Goal: Task Accomplishment & Management: Manage account settings

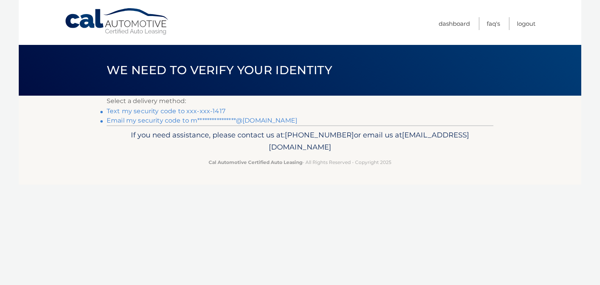
click at [178, 112] on link "Text my security code to xxx-xxx-1417" at bounding box center [166, 110] width 119 height 7
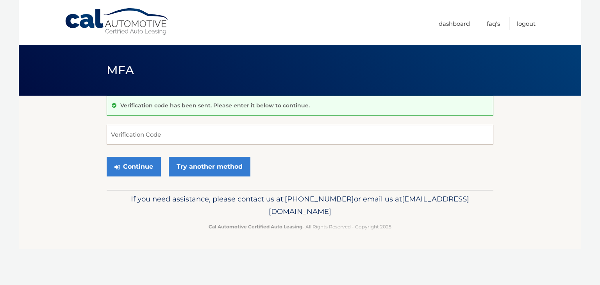
click at [164, 135] on input "Verification Code" at bounding box center [300, 135] width 387 height 20
type input "483949"
click at [107, 157] on button "Continue" at bounding box center [134, 167] width 54 height 20
click at [144, 166] on button "Continue" at bounding box center [134, 167] width 54 height 20
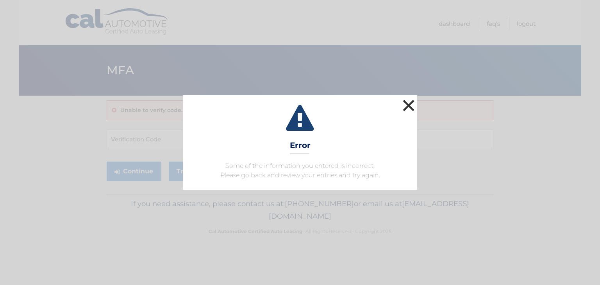
click at [408, 109] on button "×" at bounding box center [409, 106] width 16 height 16
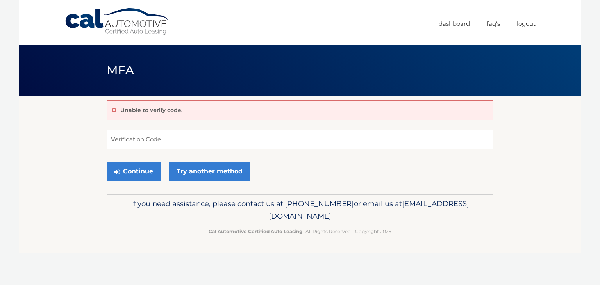
click at [145, 134] on input "Verification Code" at bounding box center [300, 140] width 387 height 20
type input "483949"
click at [127, 164] on button "Continue" at bounding box center [134, 172] width 54 height 20
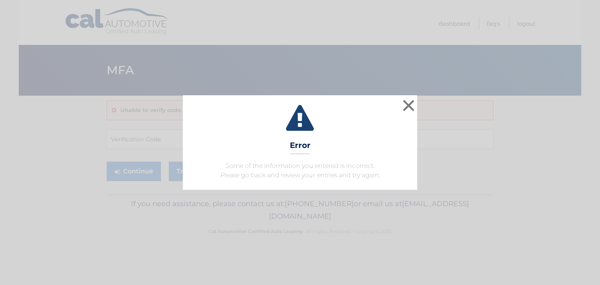
click at [327, 145] on div "× Error Some of the information you entered is incorrect. Please go back and re…" at bounding box center [300, 142] width 234 height 95
click at [436, 132] on div "× Error Some of the information you entered is incorrect. Please go back and re…" at bounding box center [300, 142] width 594 height 95
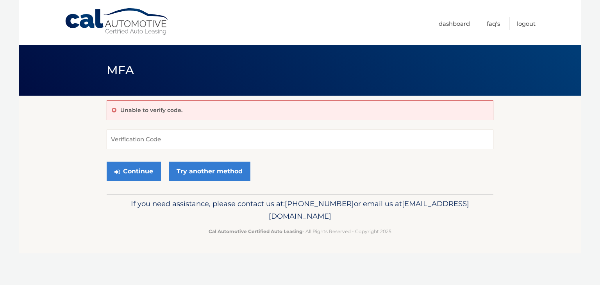
click at [399, 114] on div "Unable to verify code." at bounding box center [300, 110] width 387 height 20
click at [157, 142] on input "Verification Code" at bounding box center [300, 140] width 387 height 20
type input "483949"
click at [107, 162] on button "Continue" at bounding box center [134, 172] width 54 height 20
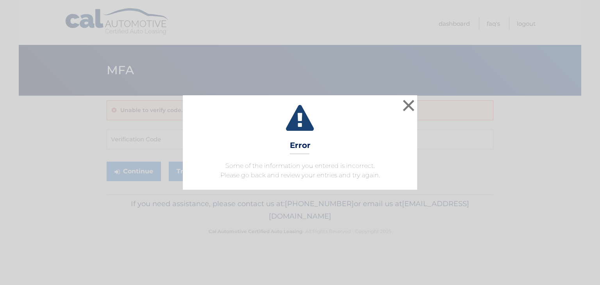
click at [146, 134] on div "× Error Some of the information you entered is incorrect. Please go back and re…" at bounding box center [300, 142] width 594 height 95
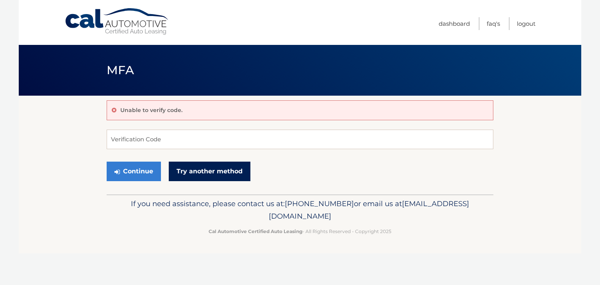
click at [192, 168] on link "Try another method" at bounding box center [210, 172] width 82 height 20
